Goal: Transaction & Acquisition: Purchase product/service

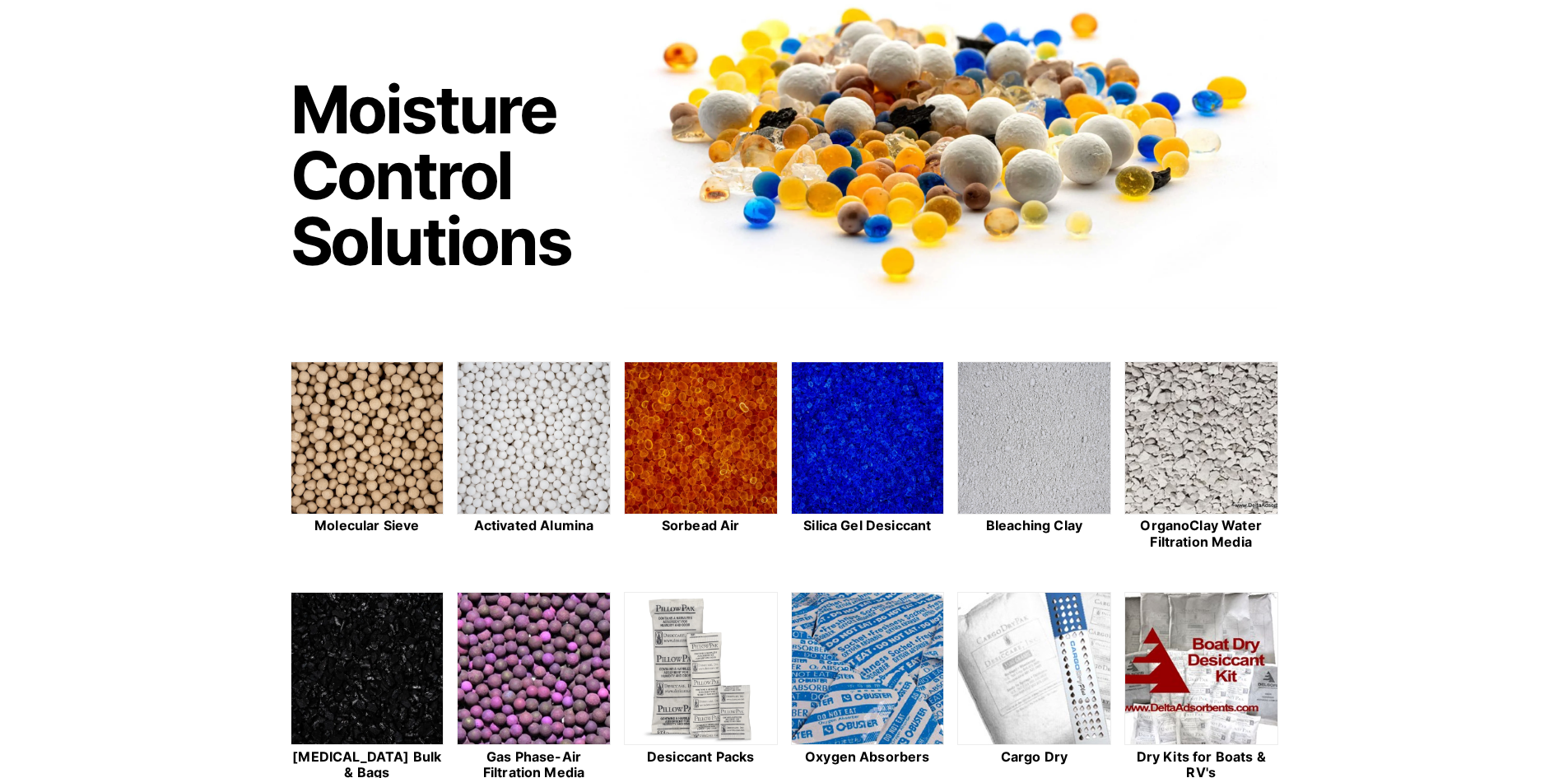
scroll to position [330, 0]
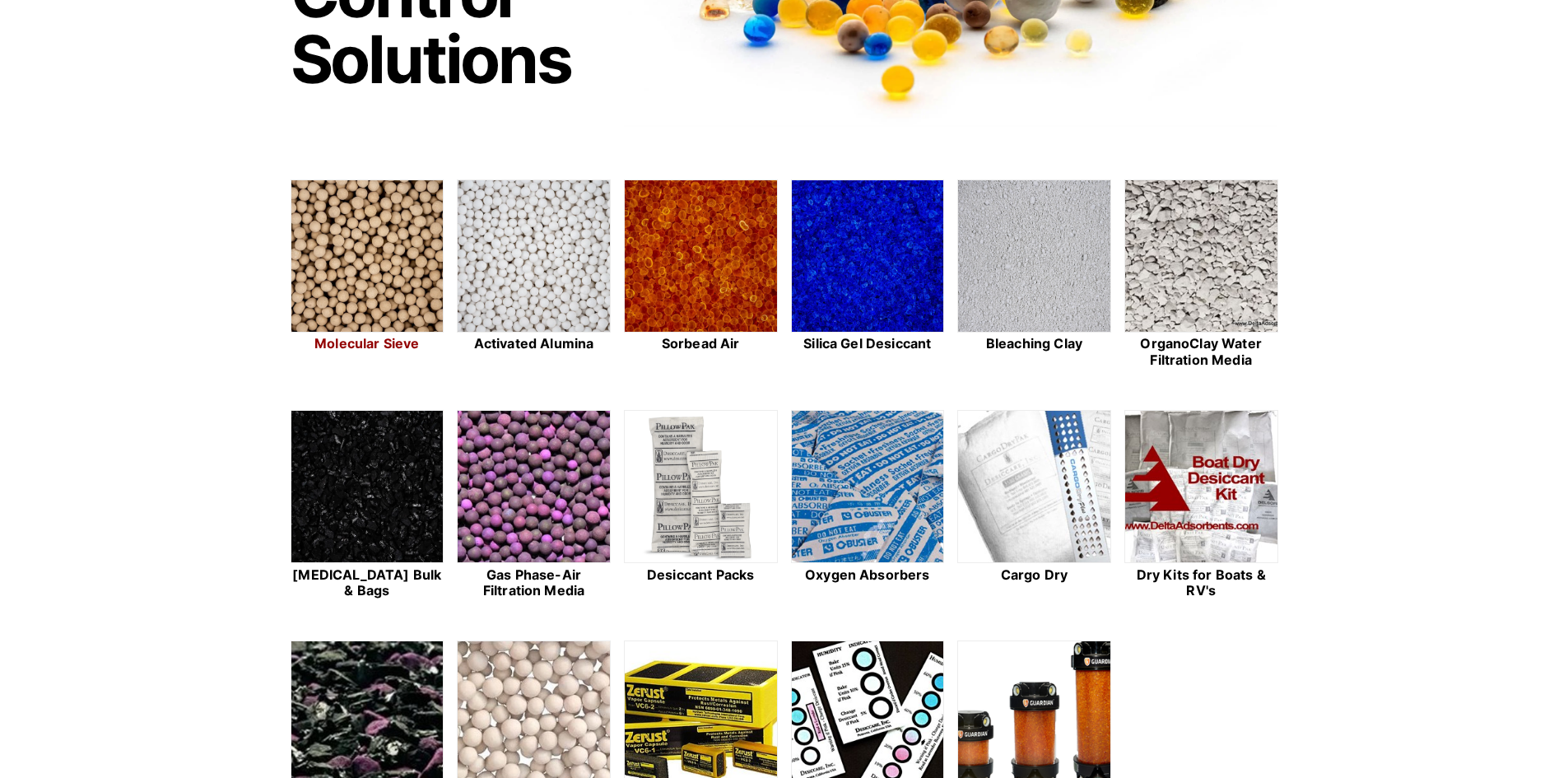
click at [387, 261] on img at bounding box center [367, 256] width 152 height 153
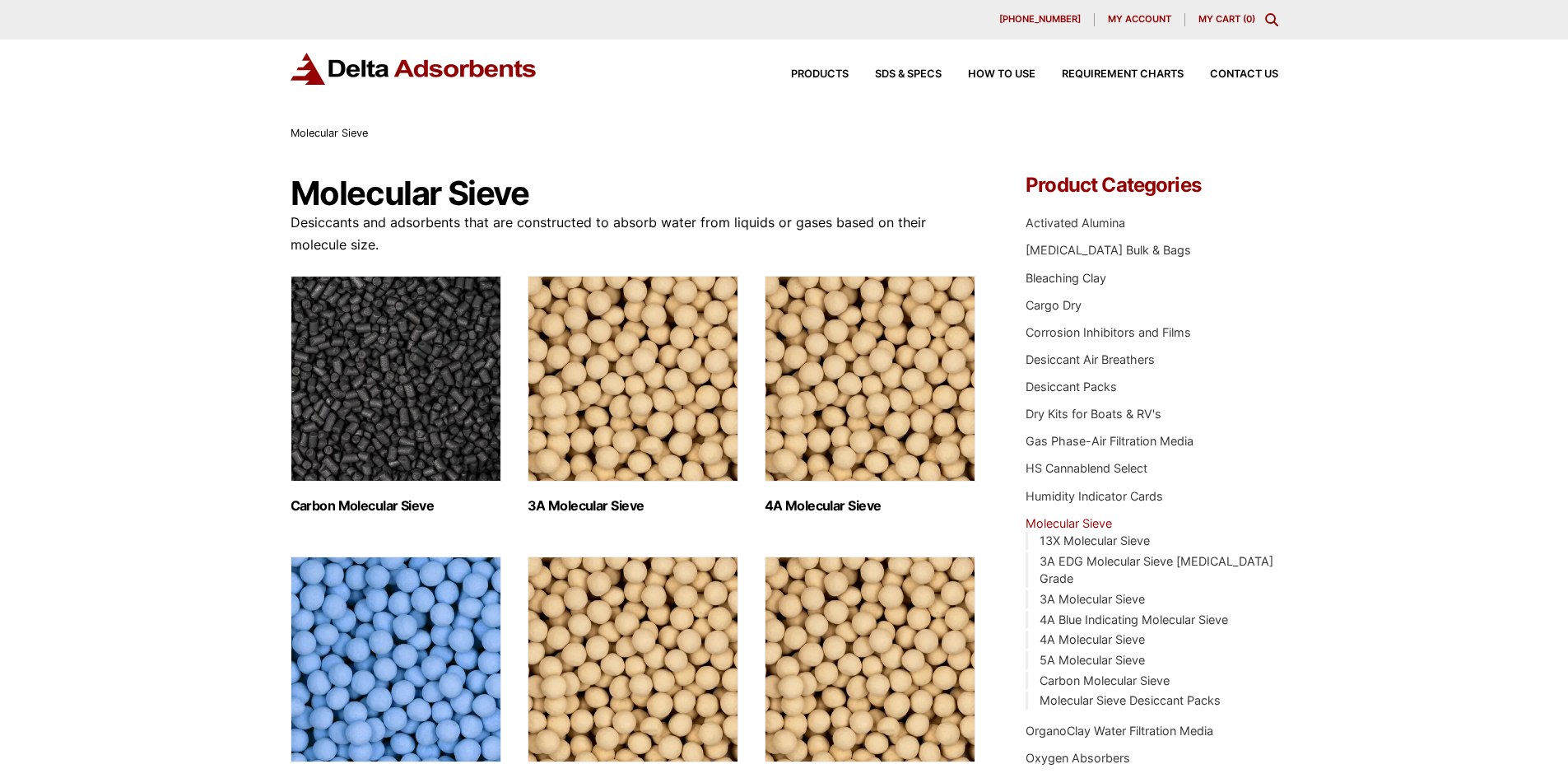
click at [846, 382] on img "Visit product category 4A Molecular Sieve" at bounding box center [869, 378] width 211 height 206
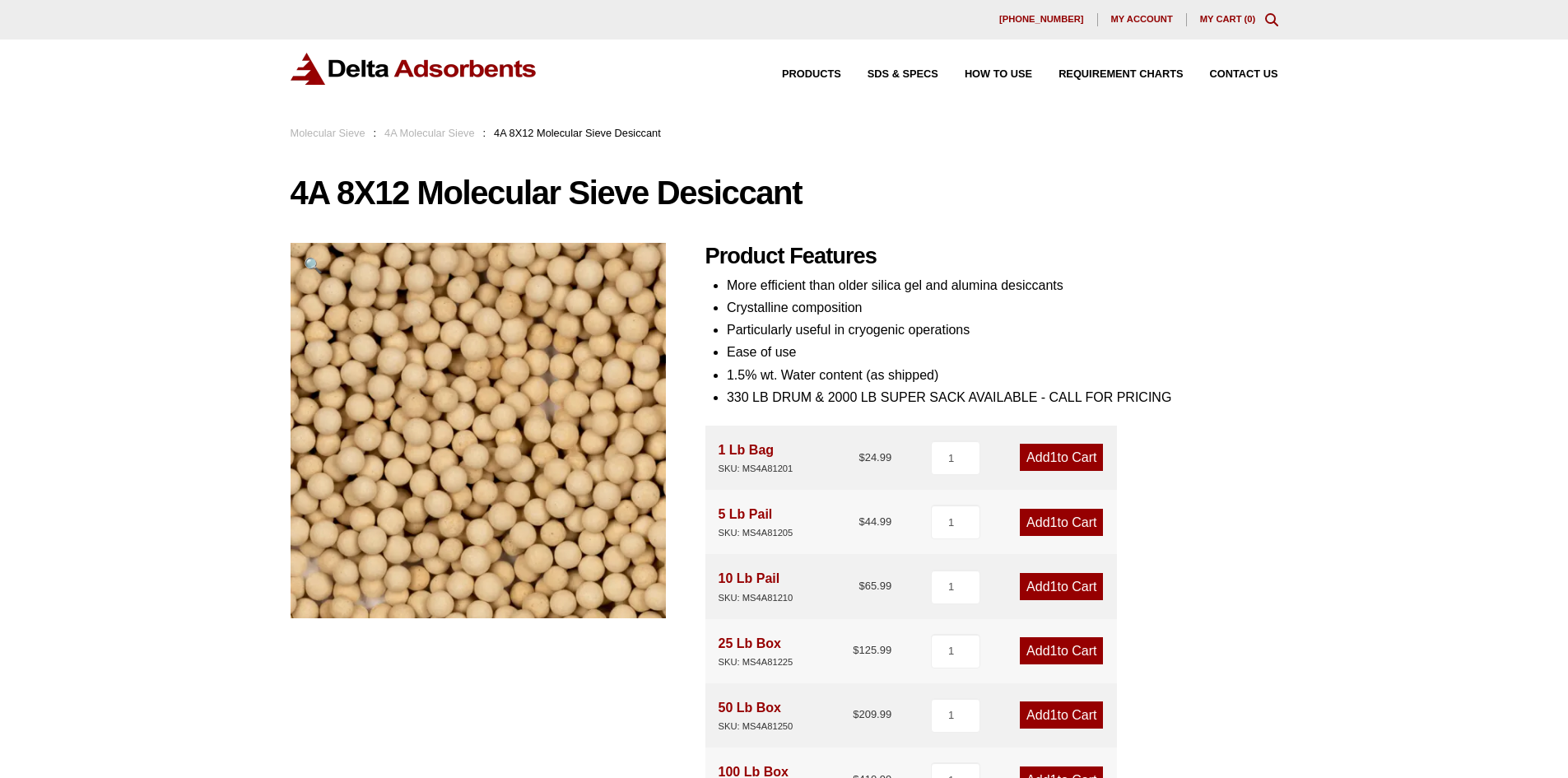
drag, startPoint x: 206, startPoint y: 1, endPoint x: 81, endPoint y: 396, distance: 414.3
click at [56, 407] on div "Our website has detected that you are using an outdated browser that will preve…" at bounding box center [784, 729] width 1568 height 1459
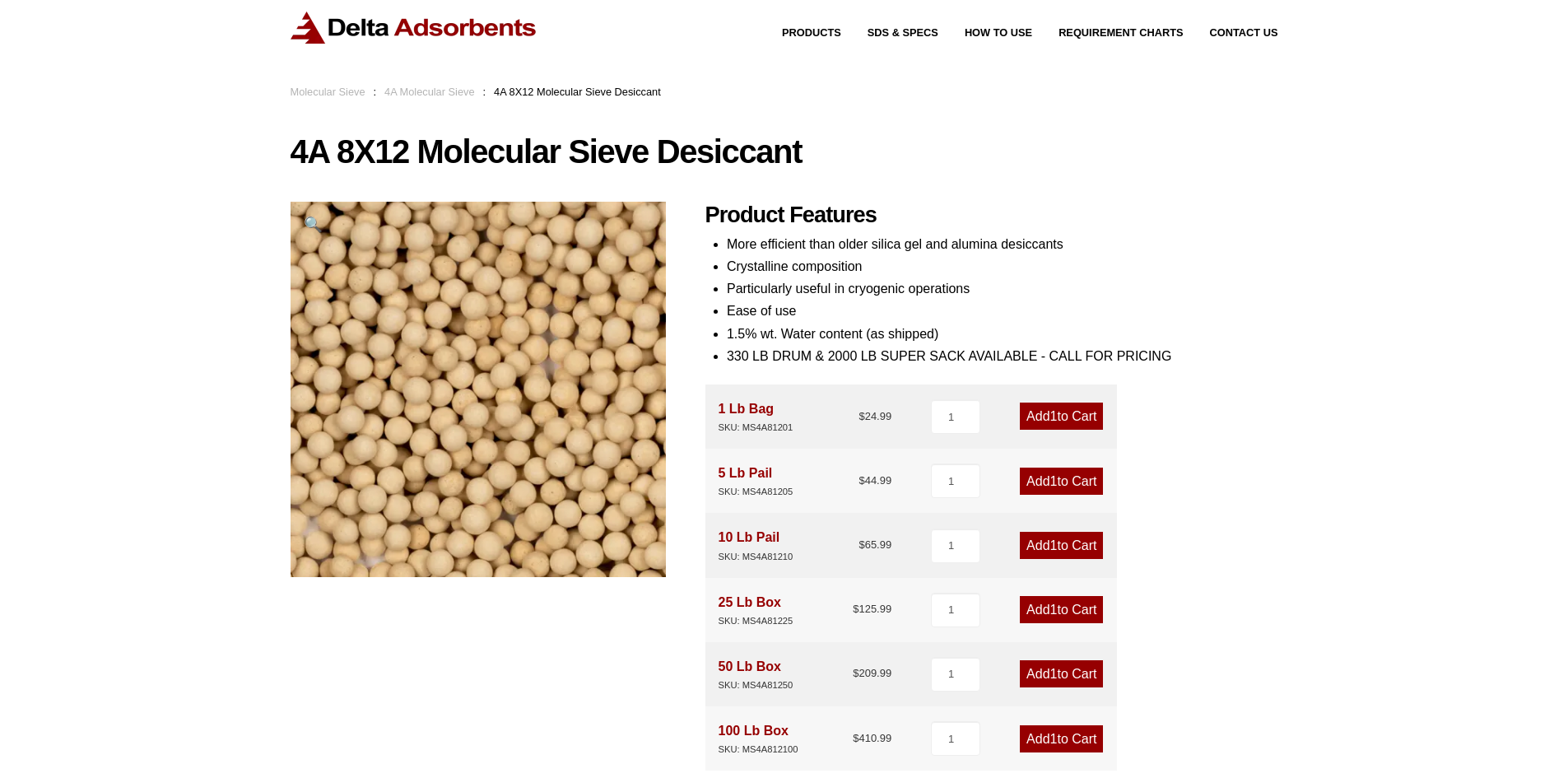
scroll to position [83, 0]
